Goal: Information Seeking & Learning: Learn about a topic

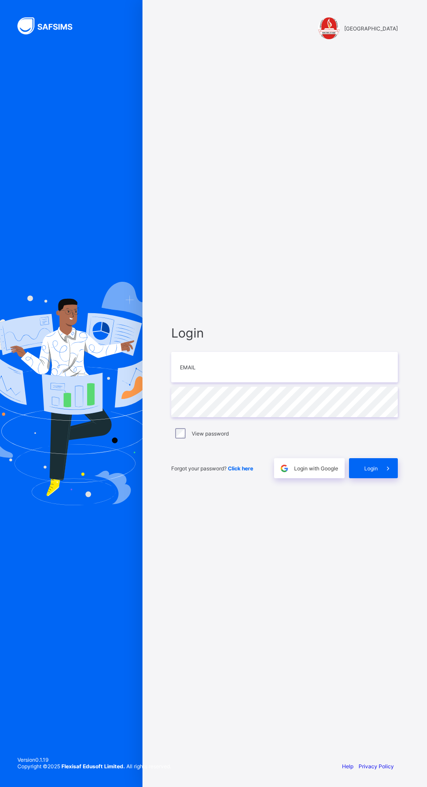
click at [270, 304] on div "Login Email Password View password Forgot your password? Click here Login with …" at bounding box center [284, 401] width 244 height 705
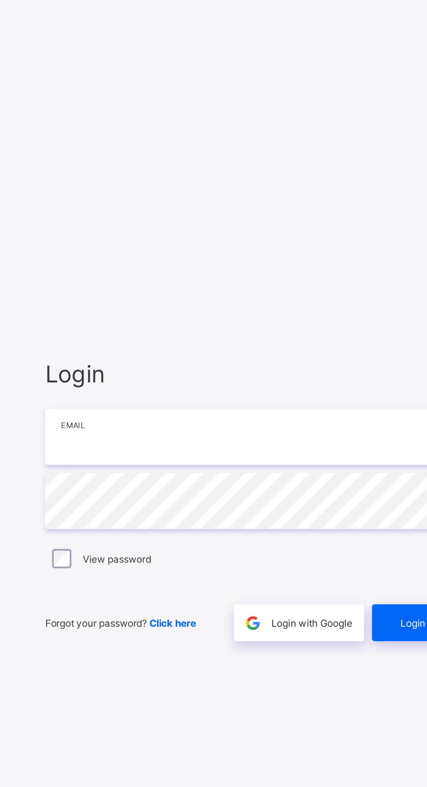
click at [236, 382] on input "email" at bounding box center [284, 367] width 226 height 30
type input "**********"
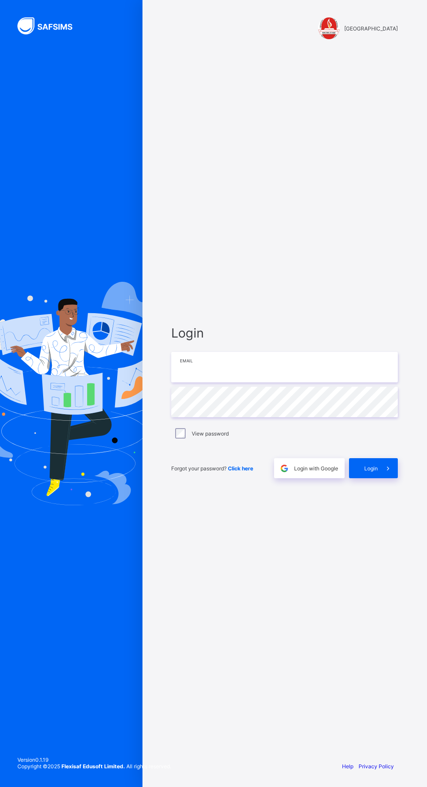
click at [280, 382] on input "email" at bounding box center [284, 367] width 226 height 30
type input "**********"
click at [277, 373] on input "email" at bounding box center [284, 367] width 226 height 30
type input "**********"
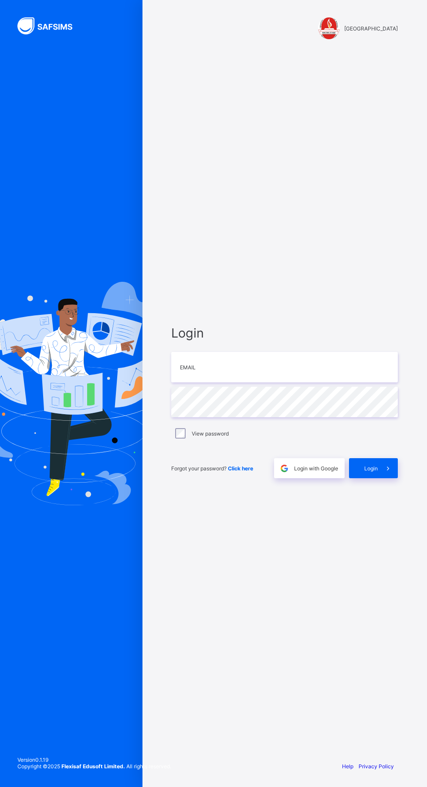
click at [256, 438] on div "View password" at bounding box center [284, 433] width 222 height 10
click at [242, 438] on div "View password" at bounding box center [284, 433] width 222 height 10
click at [222, 437] on label "View password" at bounding box center [210, 433] width 37 height 7
click at [386, 472] on icon at bounding box center [387, 468] width 9 height 8
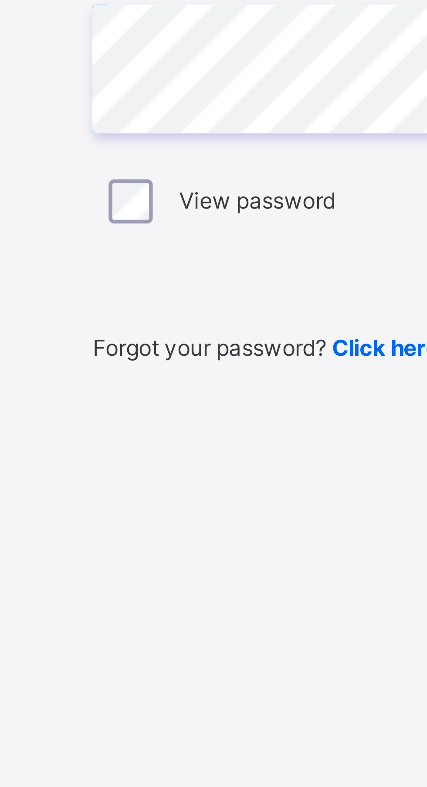
click at [237, 388] on em "email is not a valid email" at bounding box center [284, 384] width 226 height 7
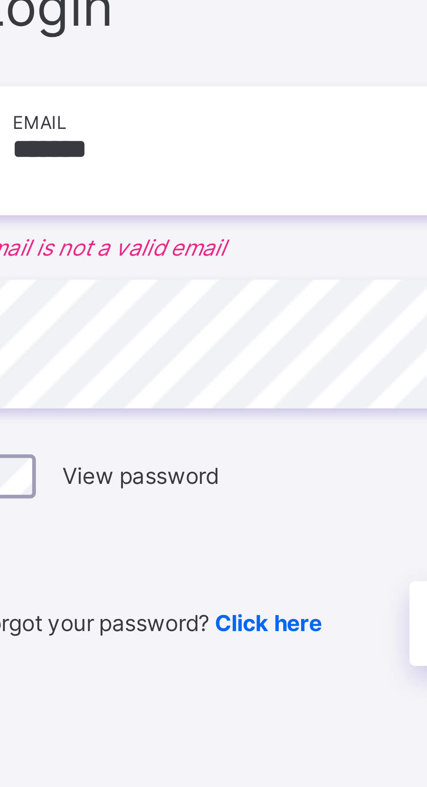
click at [231, 377] on input "*******" at bounding box center [284, 362] width 226 height 30
click at [242, 388] on em "email is not a valid email" at bounding box center [284, 384] width 226 height 7
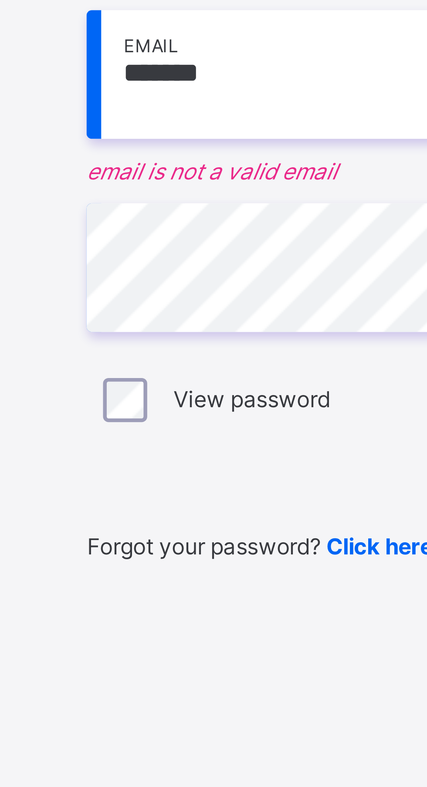
click at [224, 477] on span "Forgot your password? Click here" at bounding box center [212, 473] width 82 height 7
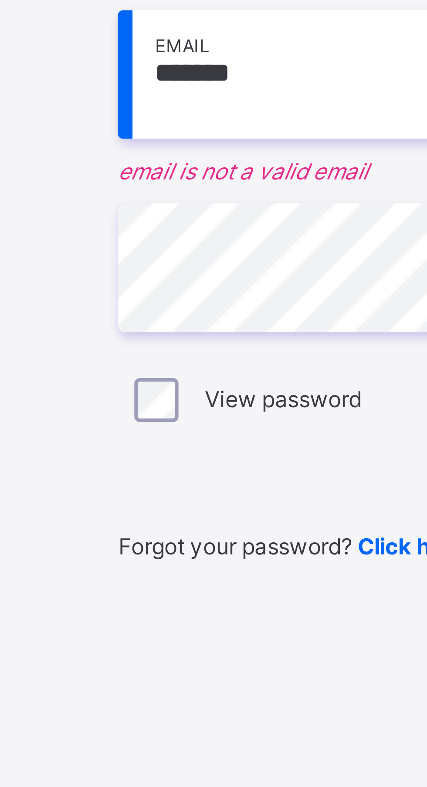
click at [208, 377] on input "*******" at bounding box center [284, 362] width 226 height 30
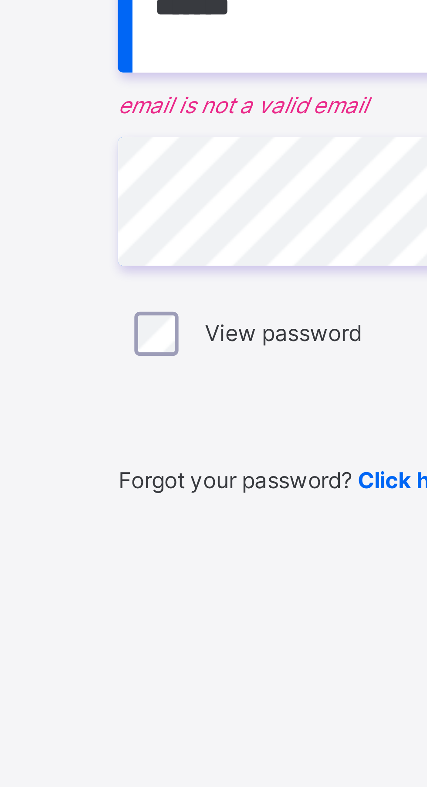
click at [219, 377] on input "*******" at bounding box center [284, 362] width 226 height 30
click at [216, 377] on input "*******" at bounding box center [284, 362] width 226 height 30
click at [217, 377] on input "*******" at bounding box center [284, 362] width 226 height 30
click at [205, 377] on input "*******" at bounding box center [284, 362] width 226 height 30
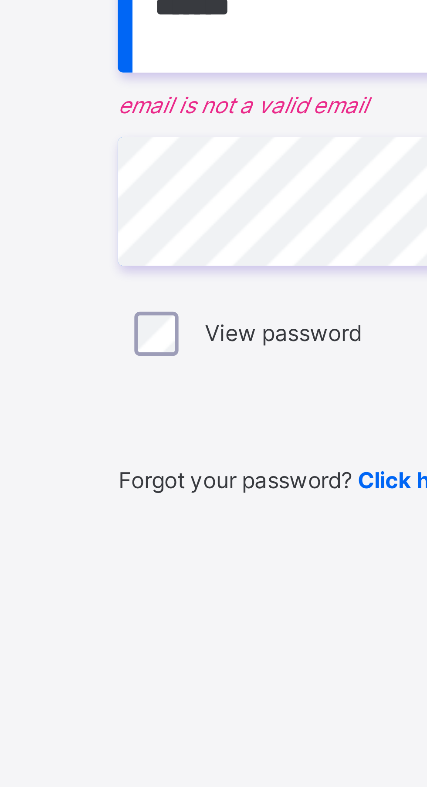
type input "**********"
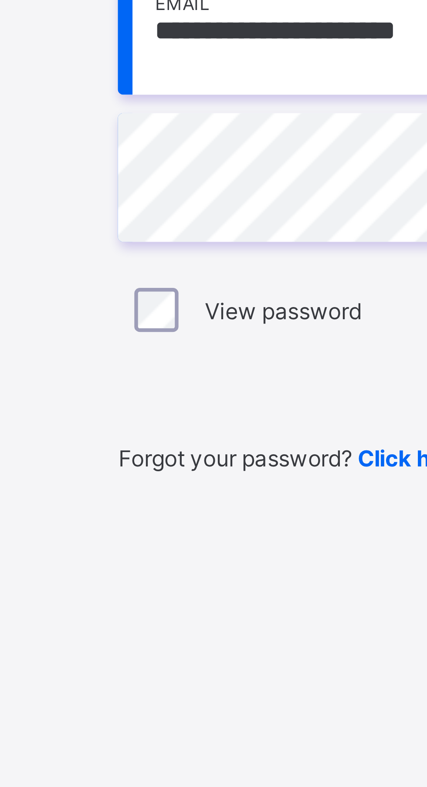
scroll to position [5, 0]
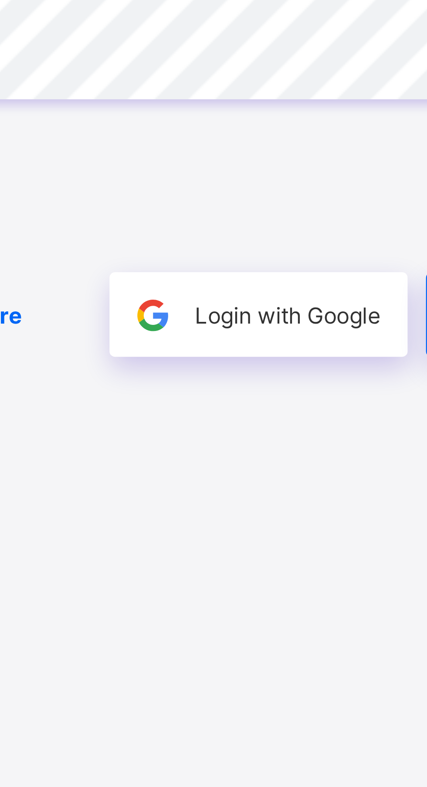
click at [323, 471] on span "Login with Google" at bounding box center [316, 468] width 44 height 7
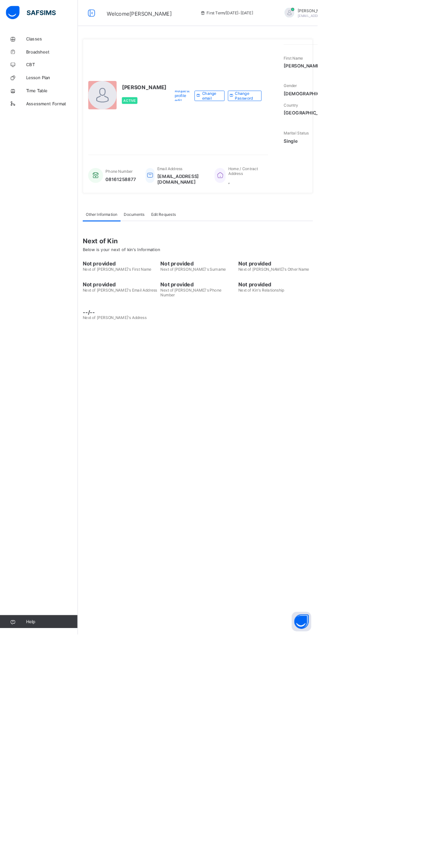
click at [259, 248] on span "[EMAIL_ADDRESS][DOMAIN_NAME]" at bounding box center [243, 240] width 64 height 15
click at [301, 685] on div "UWALAKA PATRICK Active Request profile edit Change email Change Password First …" at bounding box center [265, 426] width 322 height 853
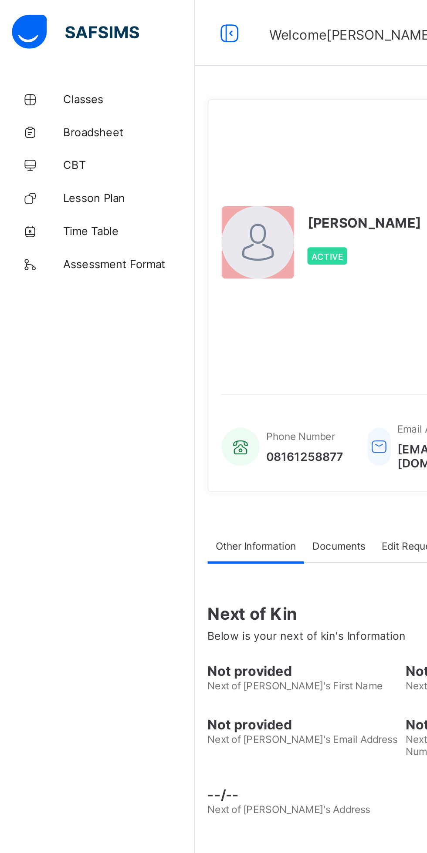
click at [51, 51] on span "Classes" at bounding box center [70, 52] width 70 height 7
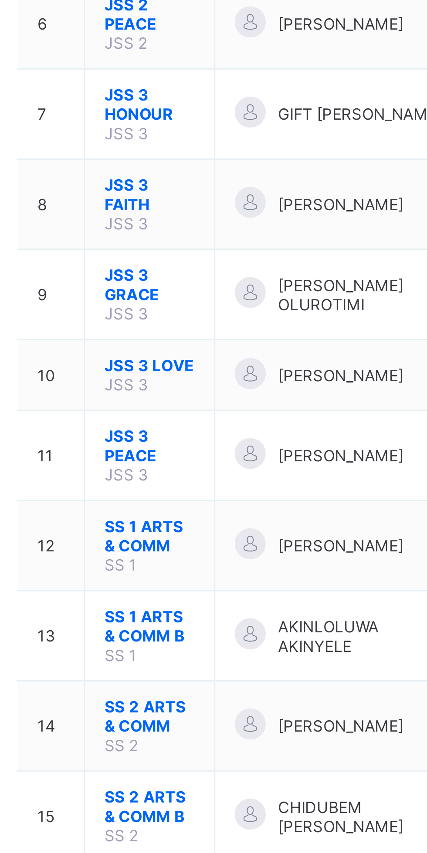
click at [162, 366] on span "JSS 3 GRACE" at bounding box center [165, 372] width 30 height 13
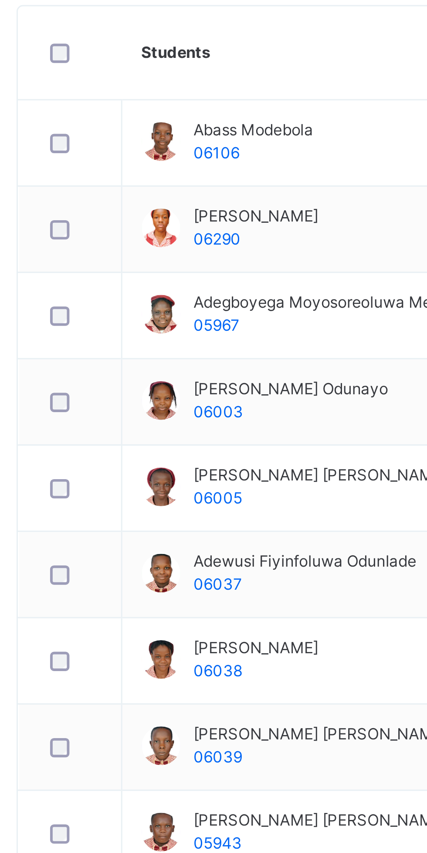
click at [185, 195] on span "Subjects" at bounding box center [181, 197] width 21 height 8
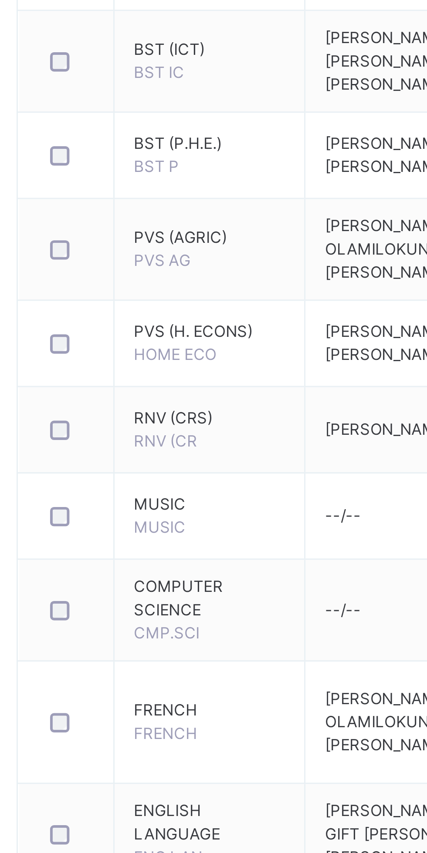
click at [177, 670] on span "MUSIC" at bounding box center [185, 666] width 51 height 8
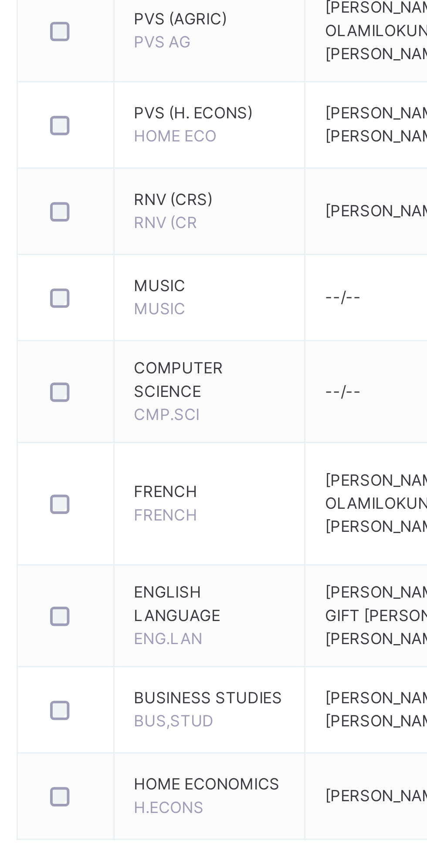
click at [177, 740] on span "FRENCH" at bounding box center [185, 736] width 51 height 8
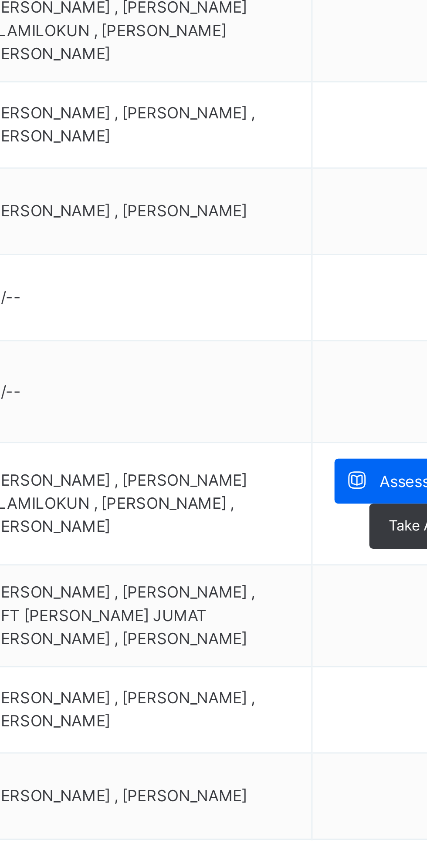
click at [360, 736] on span "Assess Students" at bounding box center [377, 732] width 40 height 8
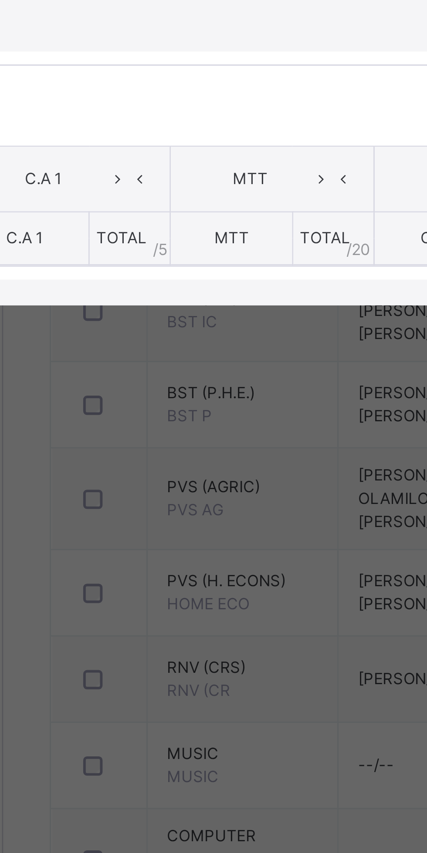
click at [139, 476] on span "C.A 1" at bounding box center [118, 472] width 43 height 8
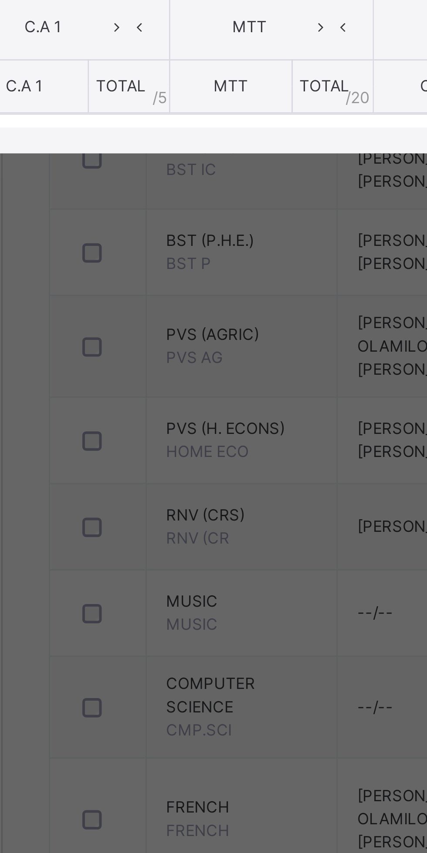
click at [134, 501] on th "C.A 1" at bounding box center [112, 492] width 44 height 18
click at [154, 478] on icon at bounding box center [150, 471] width 7 height 13
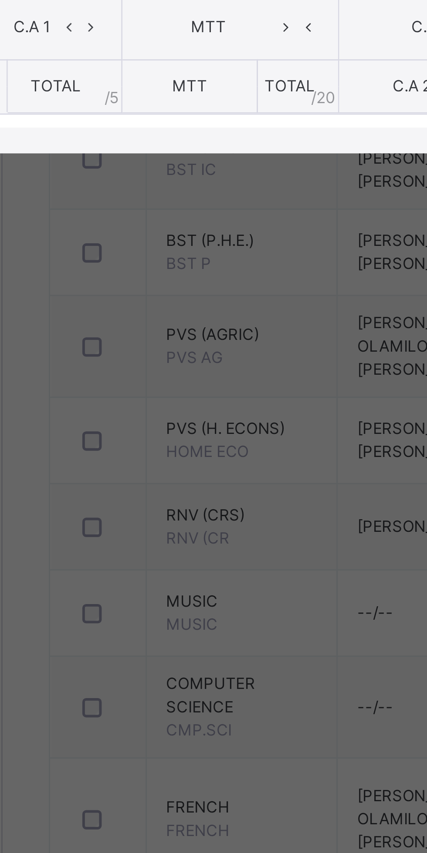
click at [131, 495] on span "TOTAL" at bounding box center [122, 491] width 17 height 7
click at [138, 478] on icon at bounding box center [134, 471] width 7 height 13
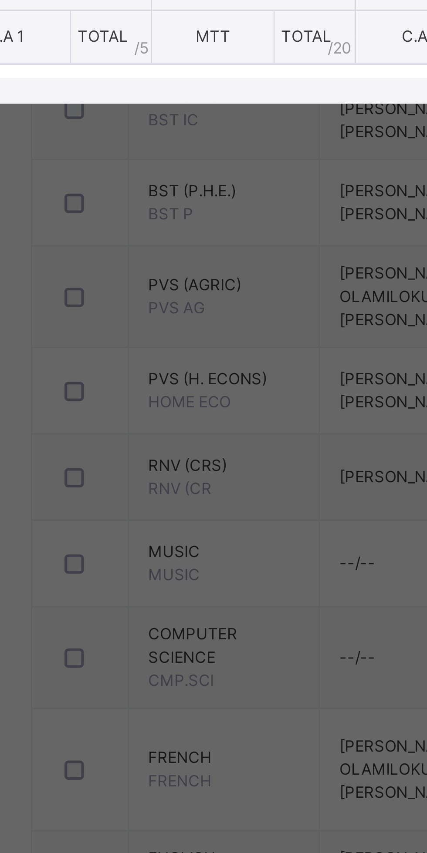
click at [153, 495] on span "TOTAL" at bounding box center [144, 491] width 17 height 7
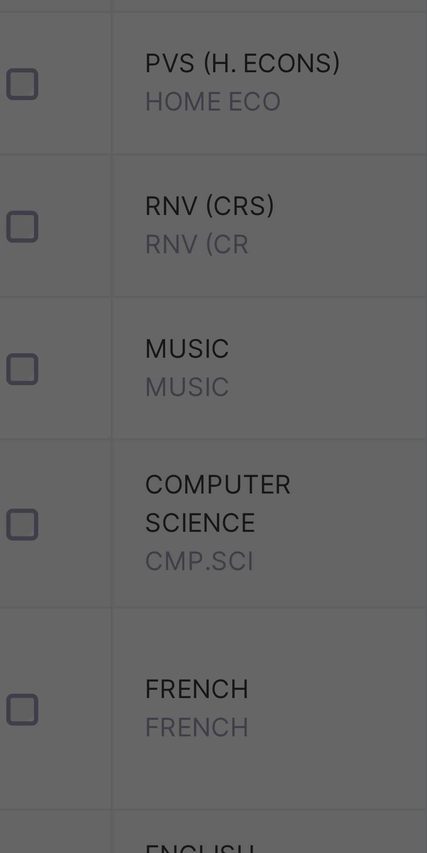
click at [177, 758] on div "RECORD BOOK × JSS 3 GRACE : FRENCH Online Actions Download Empty Score Sheet Up…" at bounding box center [213, 426] width 427 height 853
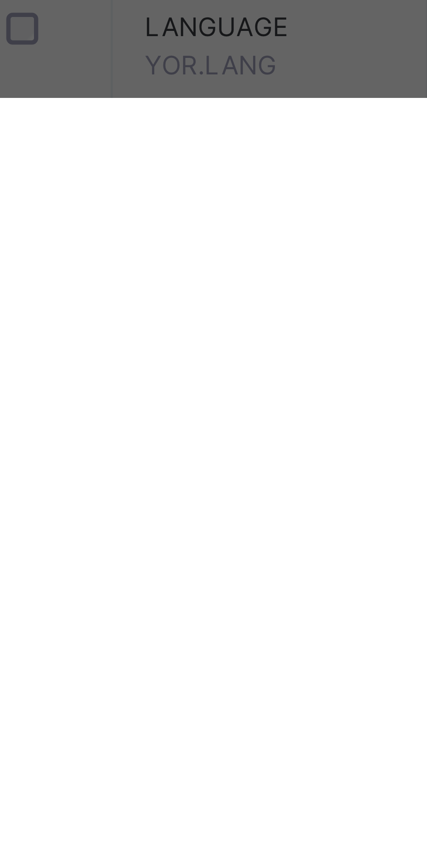
scroll to position [62, 0]
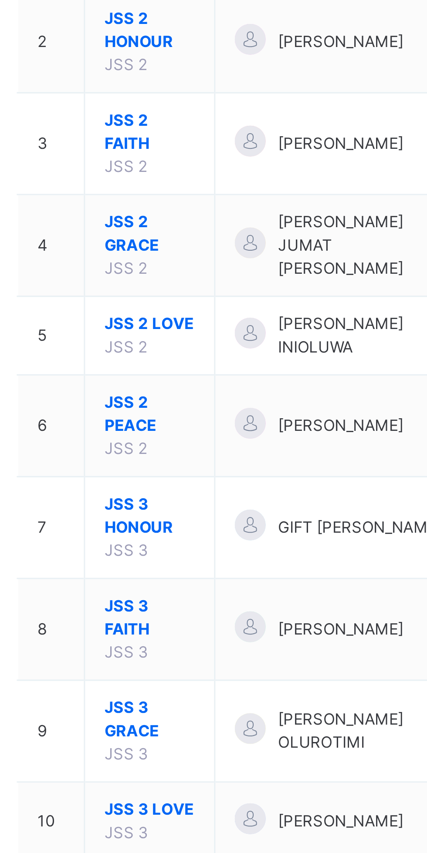
click at [164, 262] on td "JSS 2 LOVE JSS 2" at bounding box center [165, 275] width 44 height 27
click at [169, 267] on span "JSS 2 LOVE" at bounding box center [165, 271] width 30 height 8
click at [158, 264] on div "Select class section Select level Select arm Download Pdf Report Excel Report S…" at bounding box center [265, 426] width 322 height 853
click at [174, 257] on div "Select class section Select level Select arm Download Pdf Report Excel Report S…" at bounding box center [265, 426] width 322 height 853
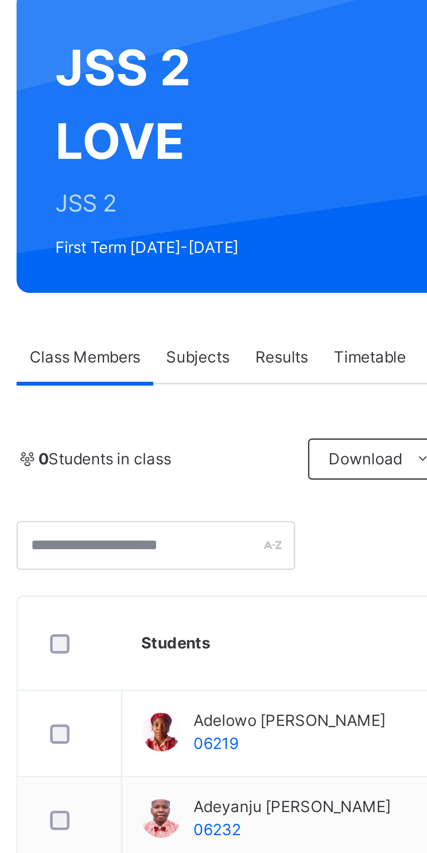
click at [183, 195] on span "Subjects" at bounding box center [181, 197] width 21 height 8
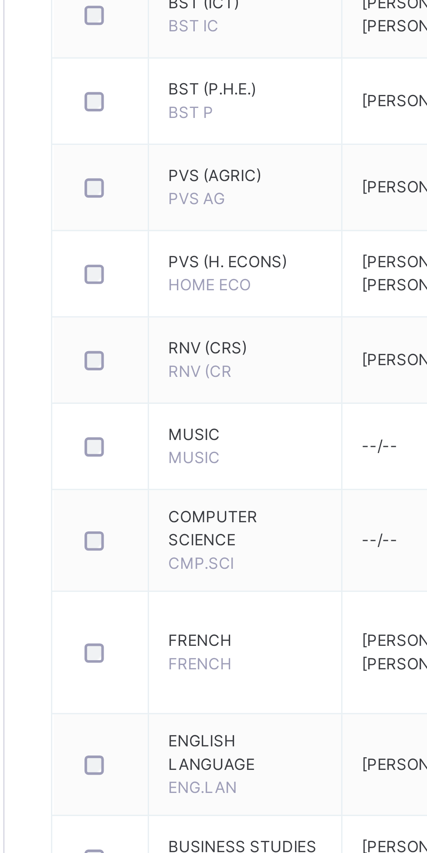
click at [176, 721] on span "FRENCH" at bounding box center [170, 722] width 21 height 7
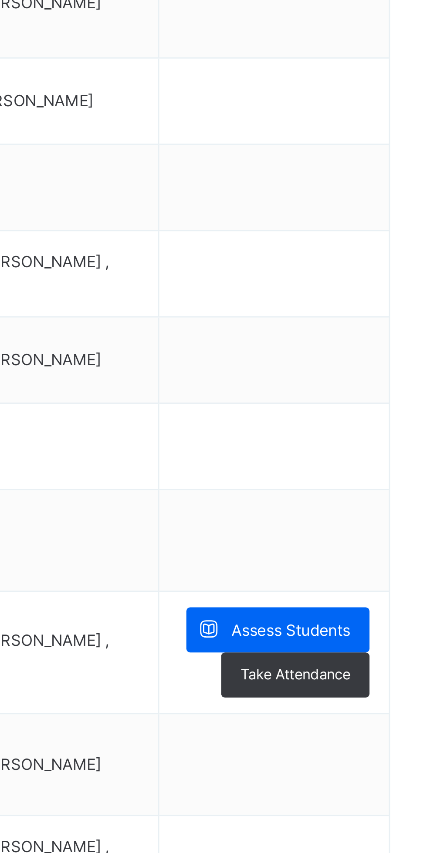
click at [395, 705] on div "Assess Students" at bounding box center [373, 711] width 62 height 15
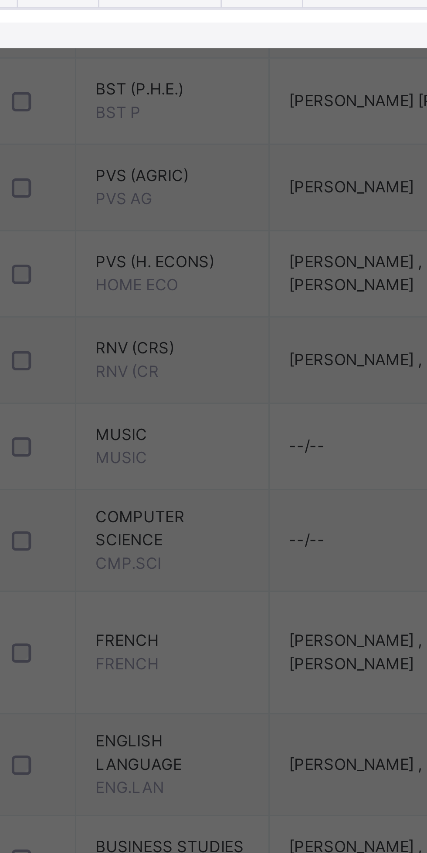
click at [160, 500] on span "/ 5" at bounding box center [157, 496] width 5 height 8
click at [118, 495] on span "C.A 1" at bounding box center [111, 491] width 13 height 7
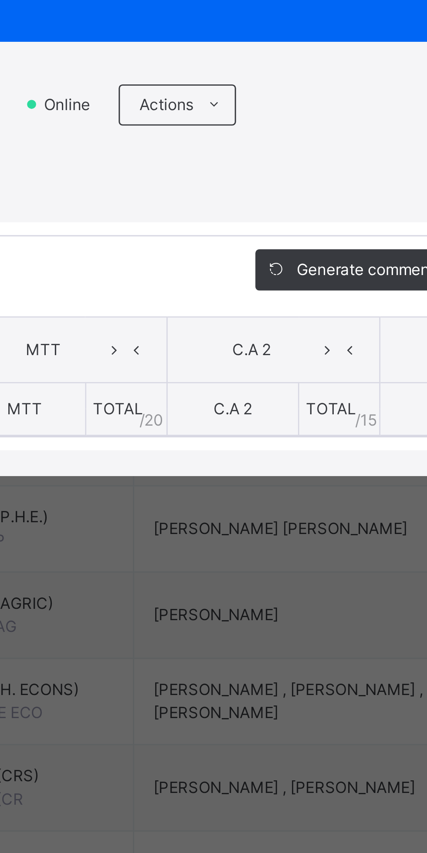
click at [268, 402] on div "JSS 2 LOVE : FRENCH Online Actions Download Empty Score Sheet Upload/map score …" at bounding box center [213, 389] width 409 height 25
click at [239, 393] on span "Actions" at bounding box center [229, 389] width 18 height 8
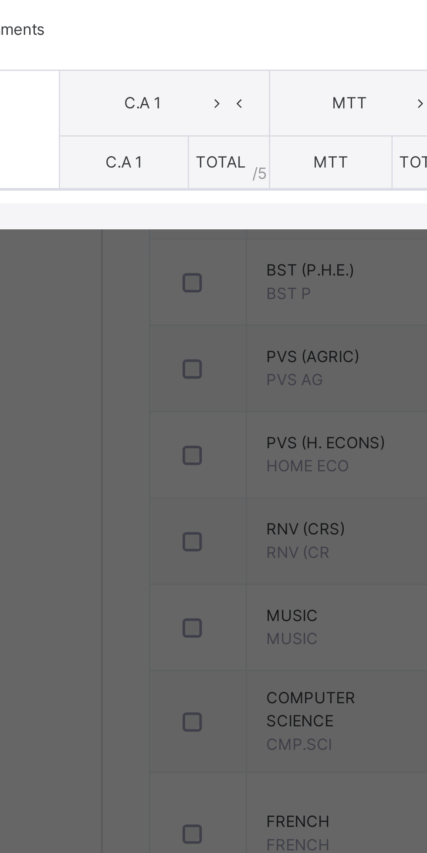
click at [118, 495] on span "C.A 1" at bounding box center [111, 491] width 13 height 7
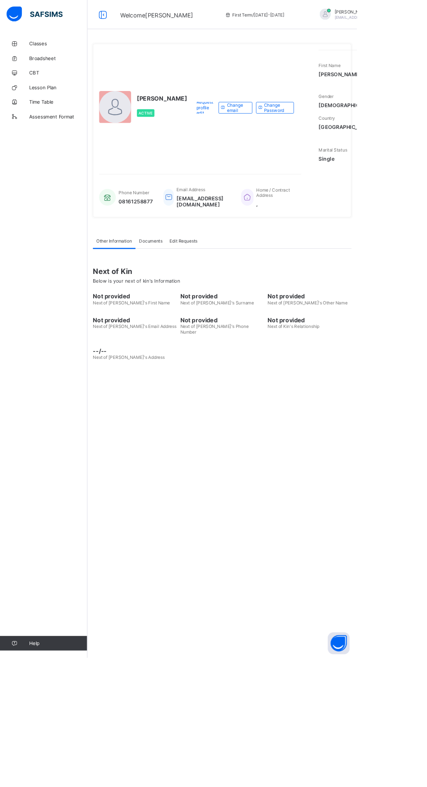
click at [269, 252] on div "Email Address [EMAIL_ADDRESS][DOMAIN_NAME]" at bounding box center [235, 236] width 80 height 34
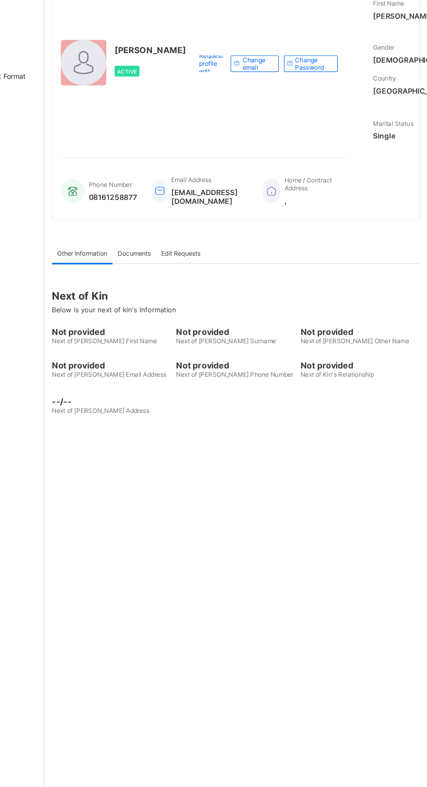
click at [265, 198] on div "Request profile edit Change email Change Password" at bounding box center [292, 129] width 128 height 138
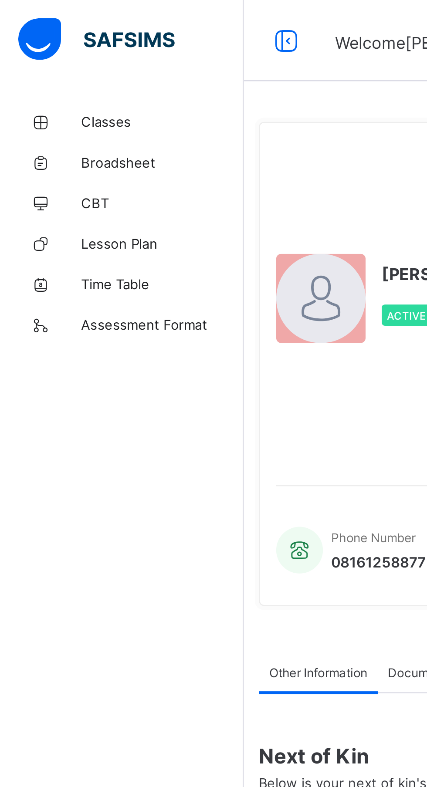
click at [48, 51] on span "Classes" at bounding box center [70, 52] width 70 height 7
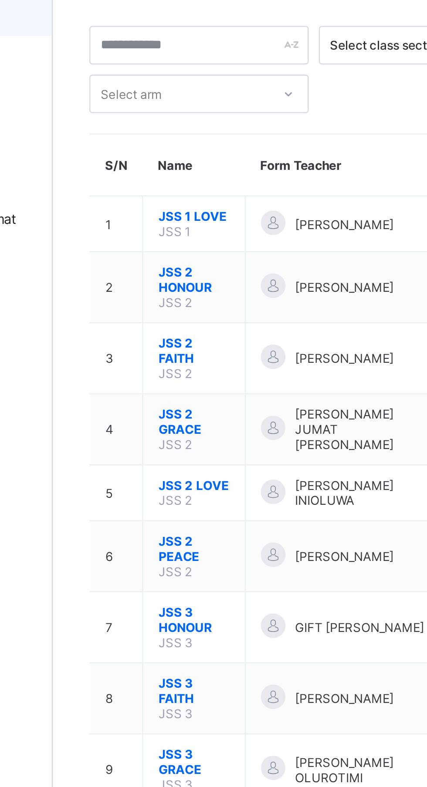
click at [172, 274] on span "JSS 2 PEACE" at bounding box center [165, 280] width 30 height 13
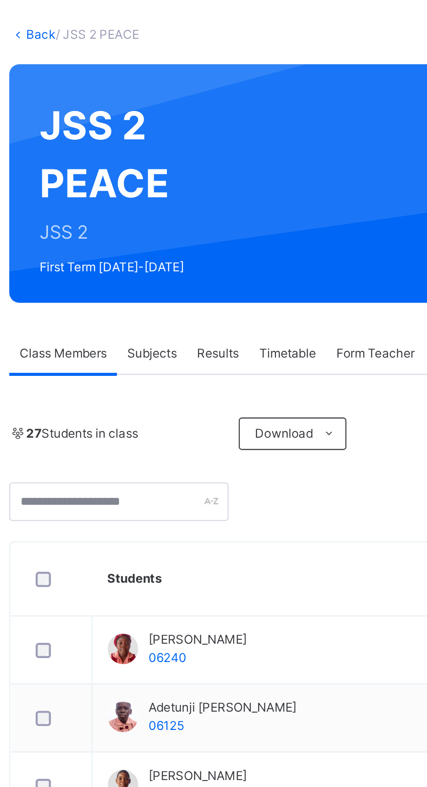
click at [186, 195] on span "Subjects" at bounding box center [181, 197] width 21 height 8
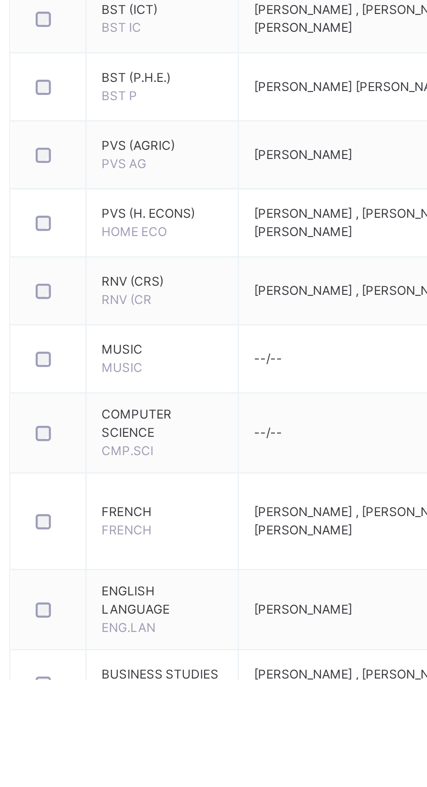
click at [172, 723] on span "FRENCH" at bounding box center [170, 722] width 21 height 7
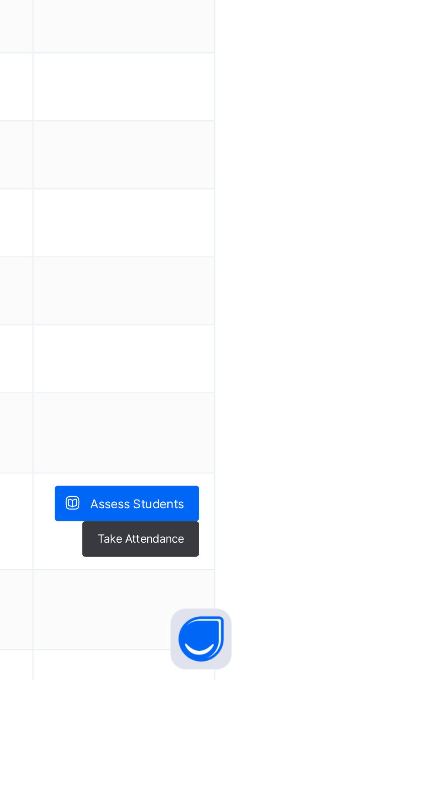
click at [395, 710] on span "Assess Students" at bounding box center [377, 711] width 40 height 8
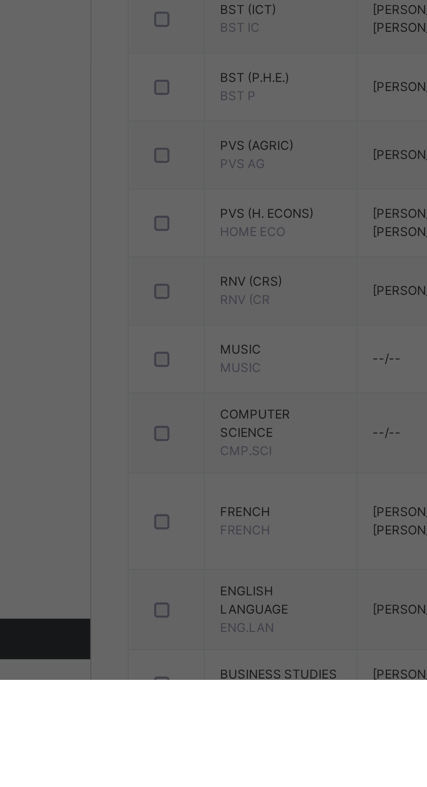
click at [161, 450] on th "C.A 1" at bounding box center [125, 438] width 71 height 22
click at [139, 442] on span "C.A 1" at bounding box center [118, 438] width 43 height 8
click at [161, 468] on th "TOTAL / 5" at bounding box center [147, 459] width 27 height 18
click at [160, 467] on span "/ 5" at bounding box center [157, 463] width 5 height 8
click at [178, 683] on div "RECORD BOOK × JSS 2 PEACE : FRENCH Online Actions Download Empty Score Sheet Up…" at bounding box center [213, 393] width 427 height 787
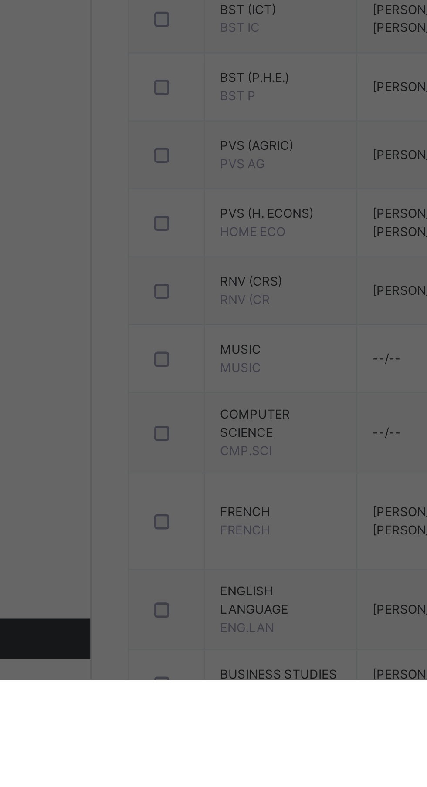
click at [210, 737] on div "RECORD BOOK × JSS 2 PEACE : FRENCH Online Actions Download Empty Score Sheet Up…" at bounding box center [213, 393] width 427 height 787
click at [209, 666] on div "RECORD BOOK × JSS 2 PEACE : FRENCH Online Actions Download Empty Score Sheet Up…" at bounding box center [213, 393] width 427 height 787
click at [158, 450] on th "C.A 1" at bounding box center [125, 438] width 71 height 22
click at [134, 468] on th "C.A 1" at bounding box center [112, 459] width 44 height 18
click at [139, 442] on span "C.A 1" at bounding box center [118, 438] width 43 height 8
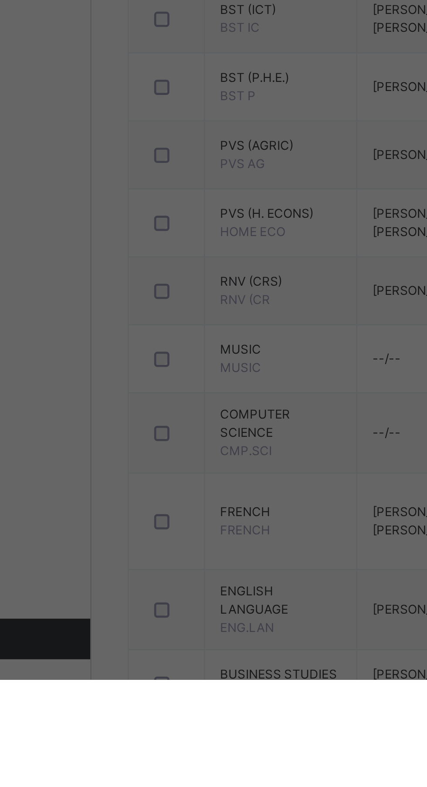
click at [134, 468] on th "C.A 1" at bounding box center [112, 459] width 44 height 18
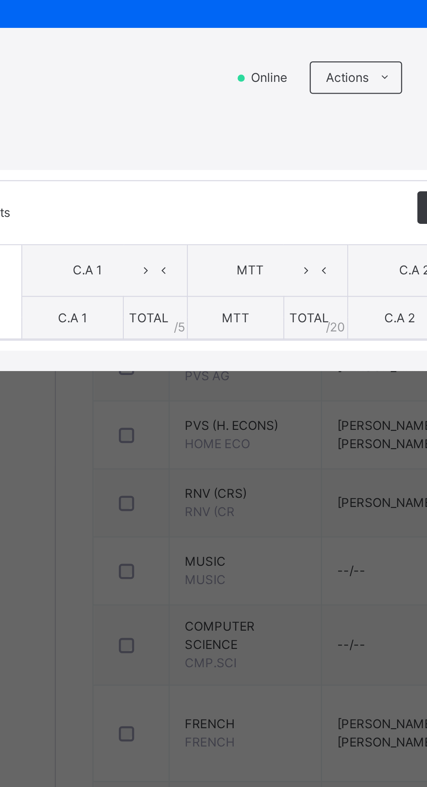
scroll to position [76, 0]
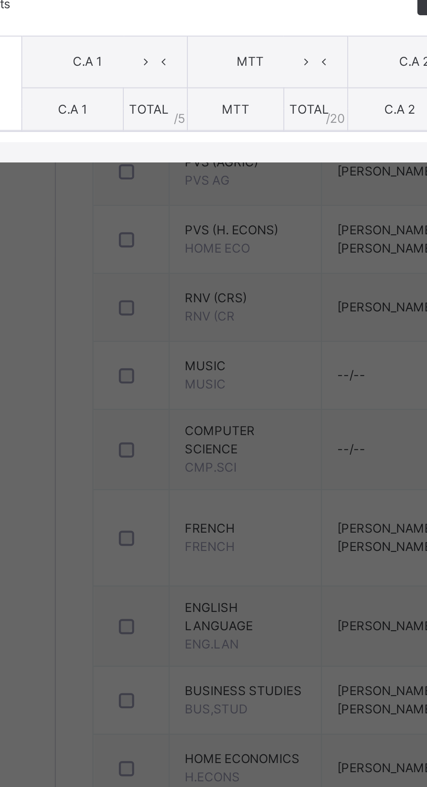
click at [155, 427] on div "Show Comments" at bounding box center [127, 413] width 237 height 27
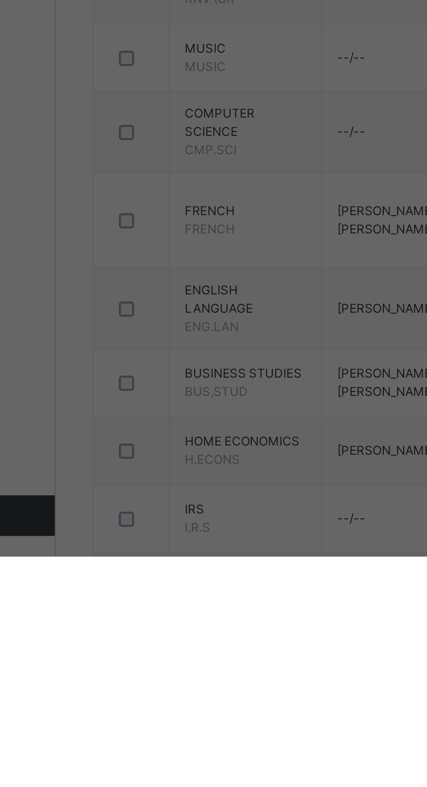
scroll to position [40, 0]
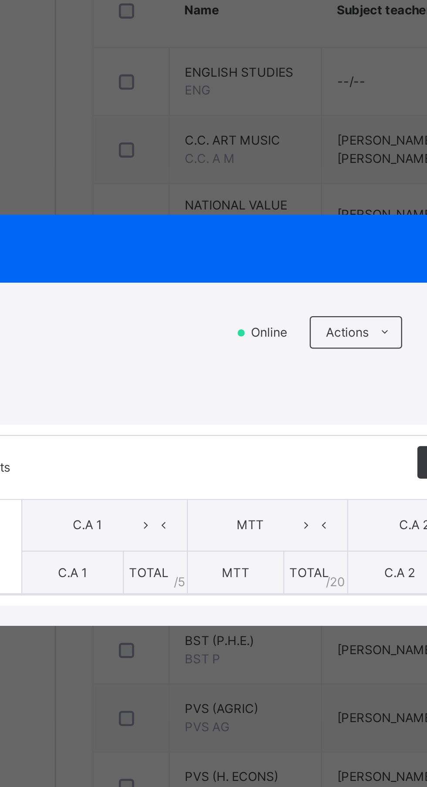
click at [162, 427] on div "Show Comments" at bounding box center [127, 413] width 237 height 27
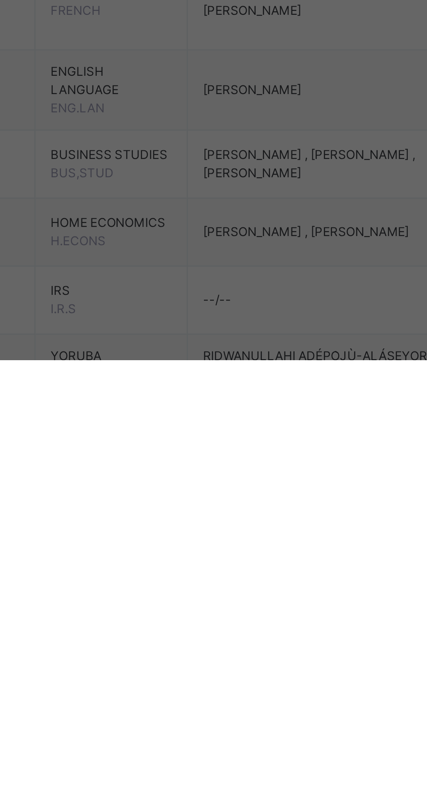
scroll to position [131, 0]
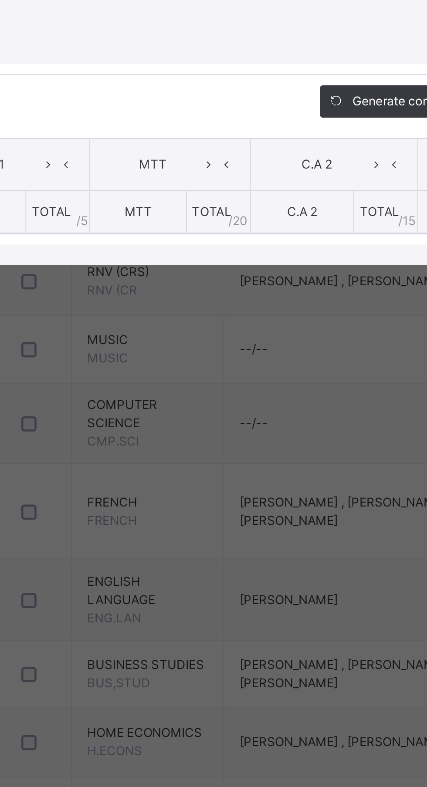
click at [162, 481] on div "JSS 2 PEACE : FRENCH Online Actions Download Empty Score Sheet Upload/map score…" at bounding box center [213, 407] width 427 height 147
